Goal: Task Accomplishment & Management: Use online tool/utility

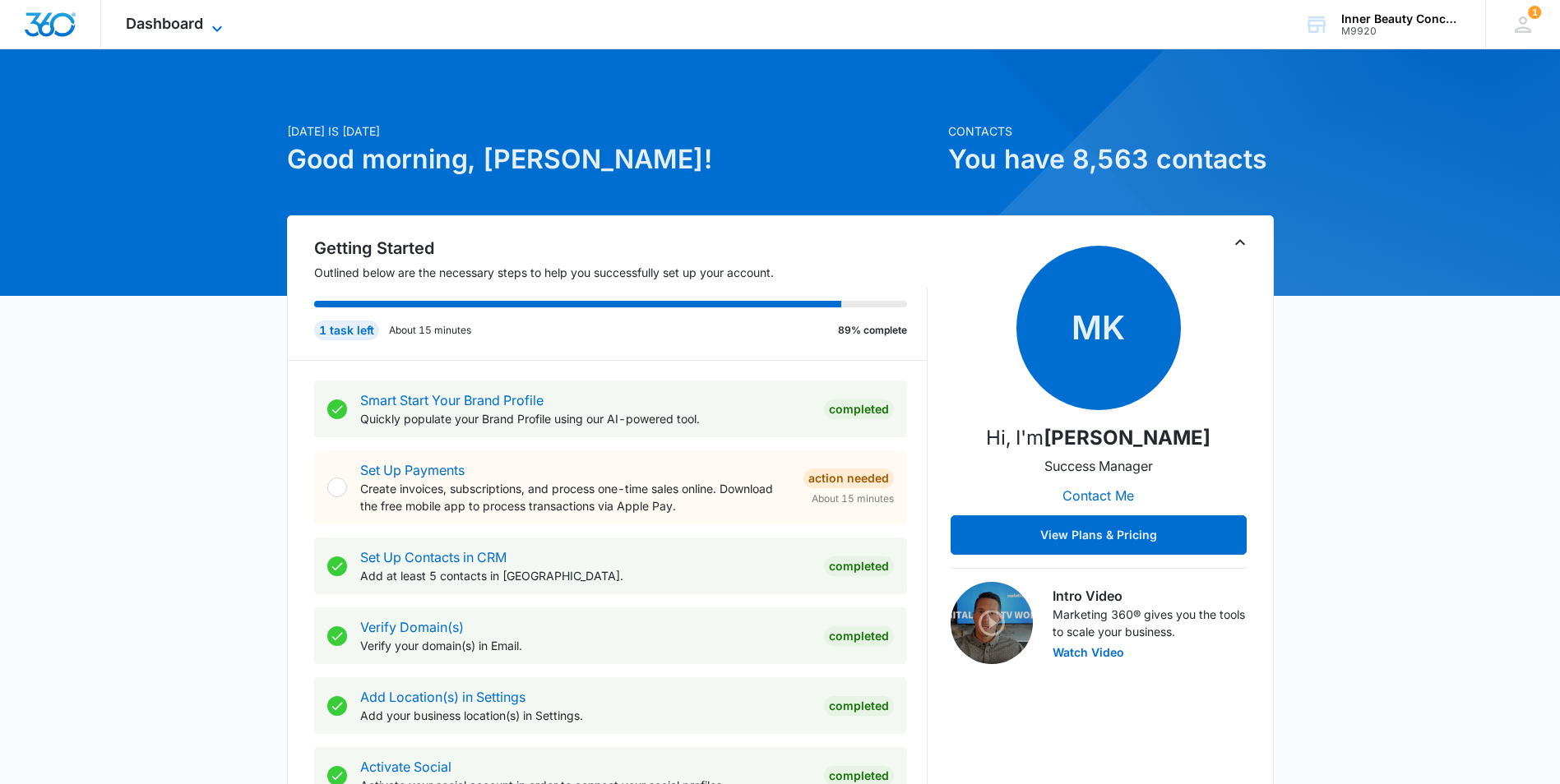
click at [218, 24] on icon at bounding box center [217, 29] width 20 height 20
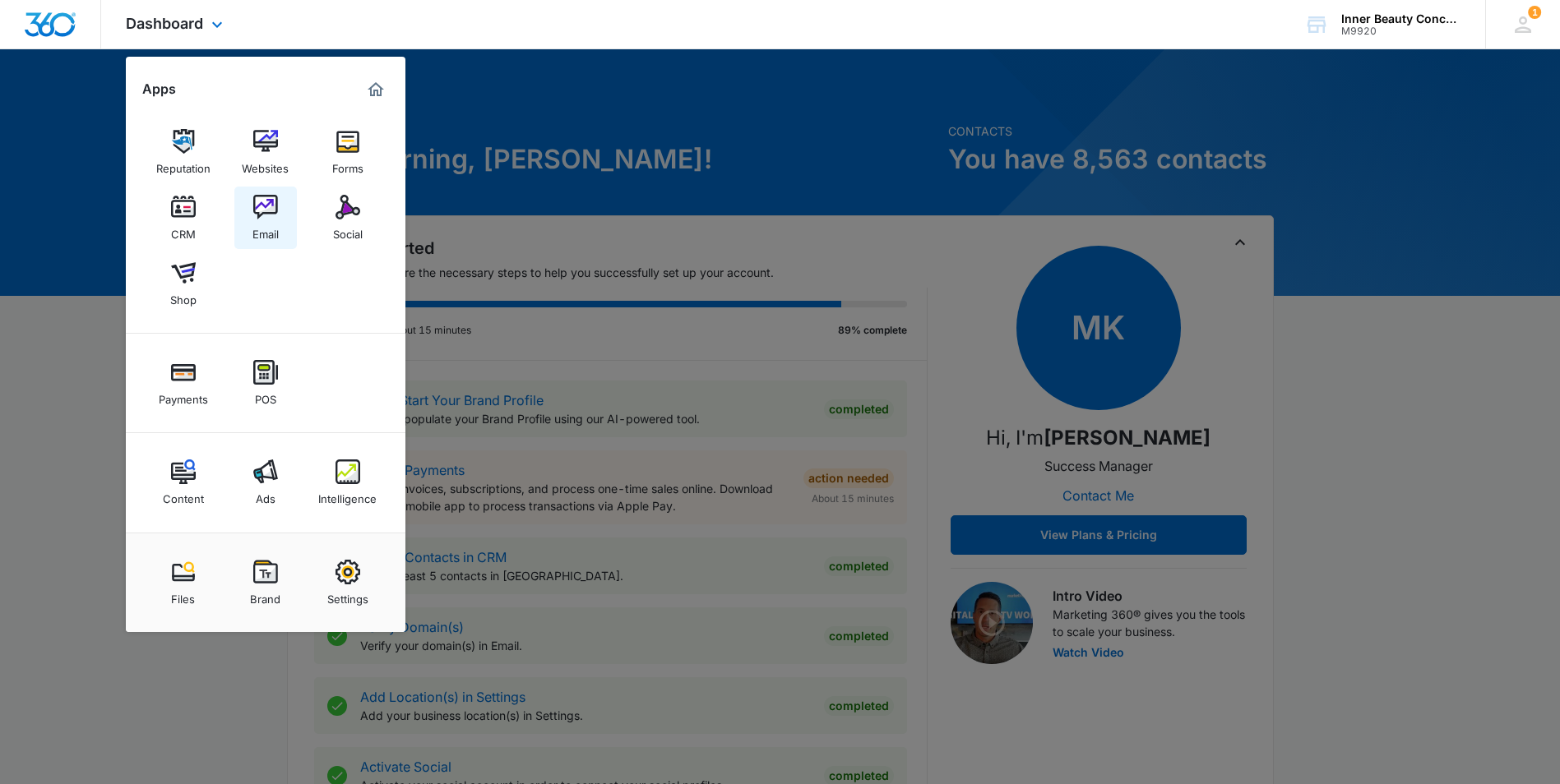
click at [266, 223] on div "Email" at bounding box center [265, 230] width 27 height 22
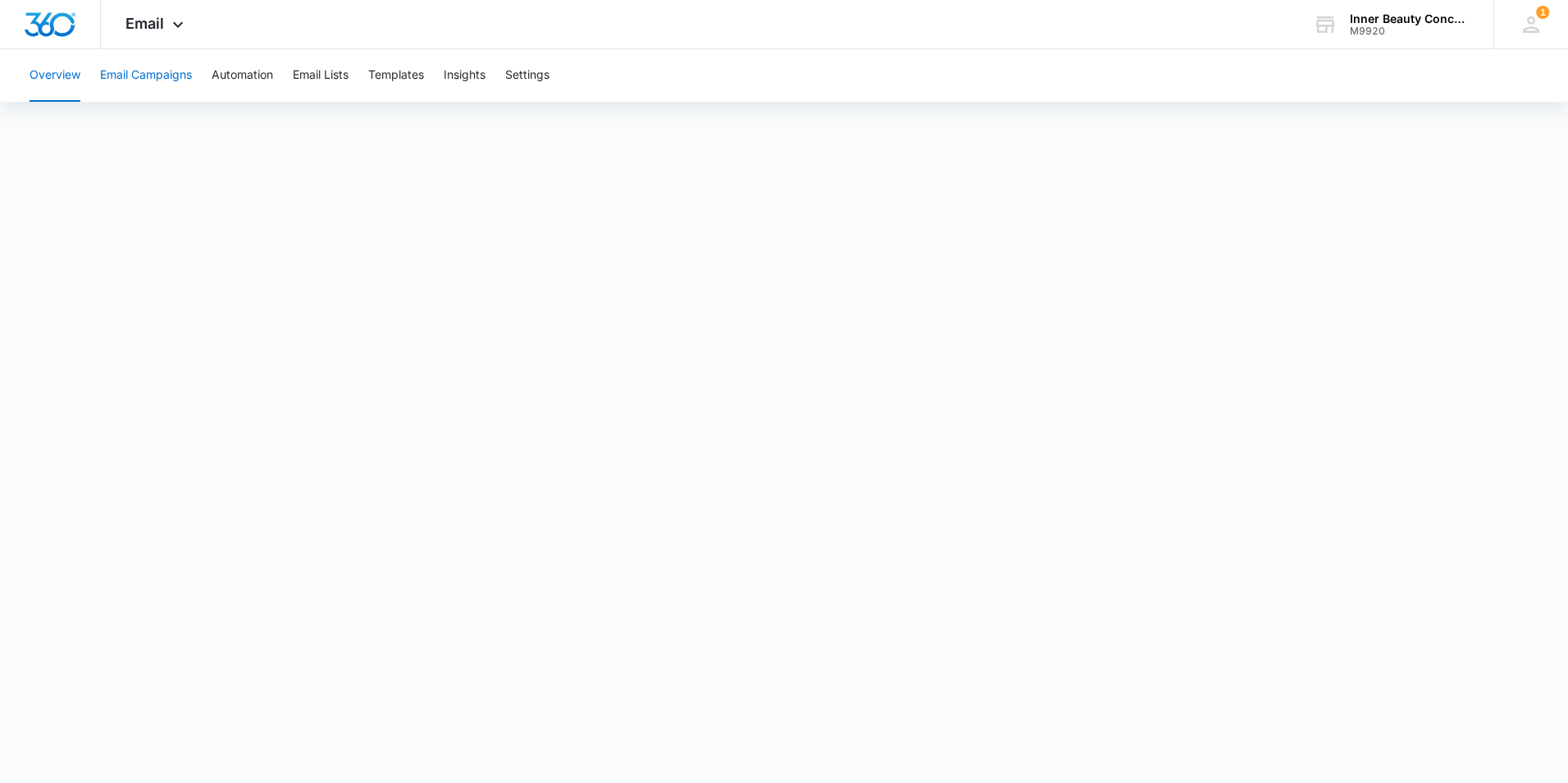
click at [189, 81] on button "Email Campaigns" at bounding box center [146, 75] width 92 height 52
click at [162, 78] on button "Email Campaigns" at bounding box center [146, 75] width 92 height 52
click at [153, 74] on button "Email Campaigns" at bounding box center [146, 75] width 92 height 52
click at [158, 81] on button "Email Campaigns" at bounding box center [146, 75] width 92 height 52
